Goal: Task Accomplishment & Management: Manage account settings

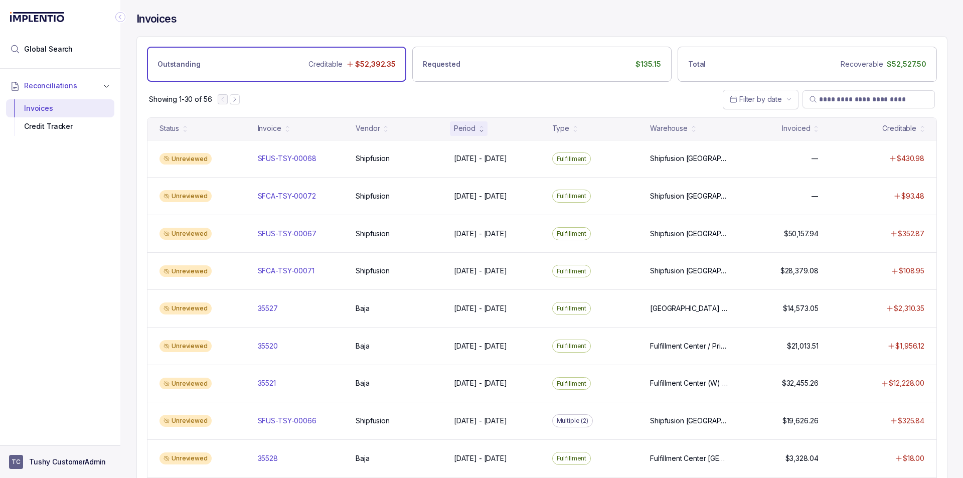
click at [63, 460] on p "Tushy CustomerAdmin" at bounding box center [67, 462] width 77 height 10
click at [69, 440] on p "Logout" at bounding box center [66, 440] width 83 height 10
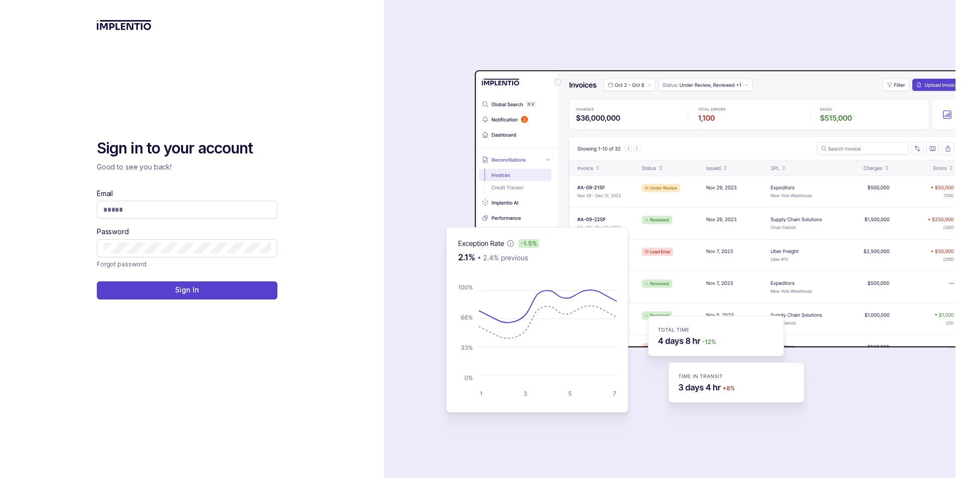
click at [179, 221] on div "Email Password" at bounding box center [187, 223] width 181 height 69
click at [178, 209] on input "Email" at bounding box center [187, 210] width 168 height 10
type input "*"
type input "**********"
